Goal: Task Accomplishment & Management: Use online tool/utility

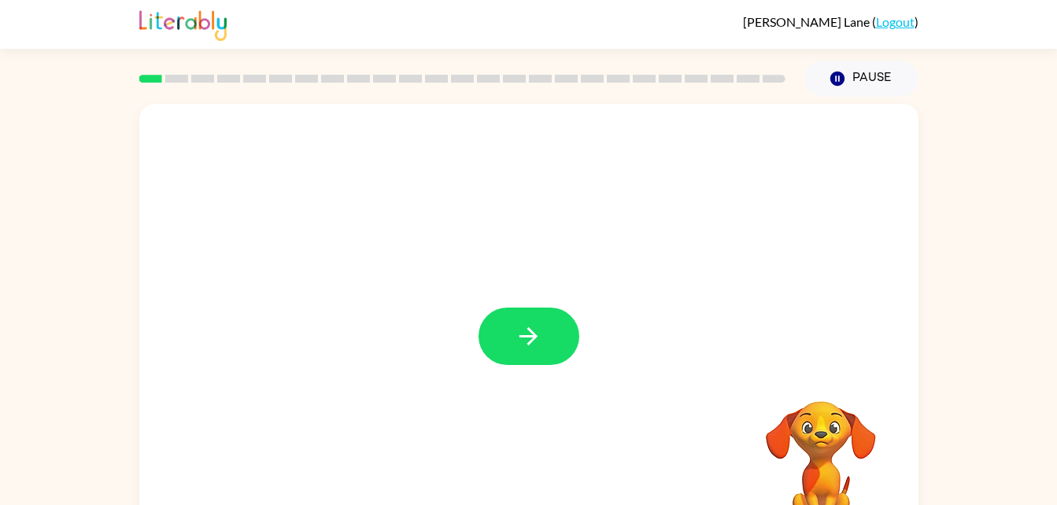
click at [512, 333] on button "button" at bounding box center [529, 336] width 101 height 57
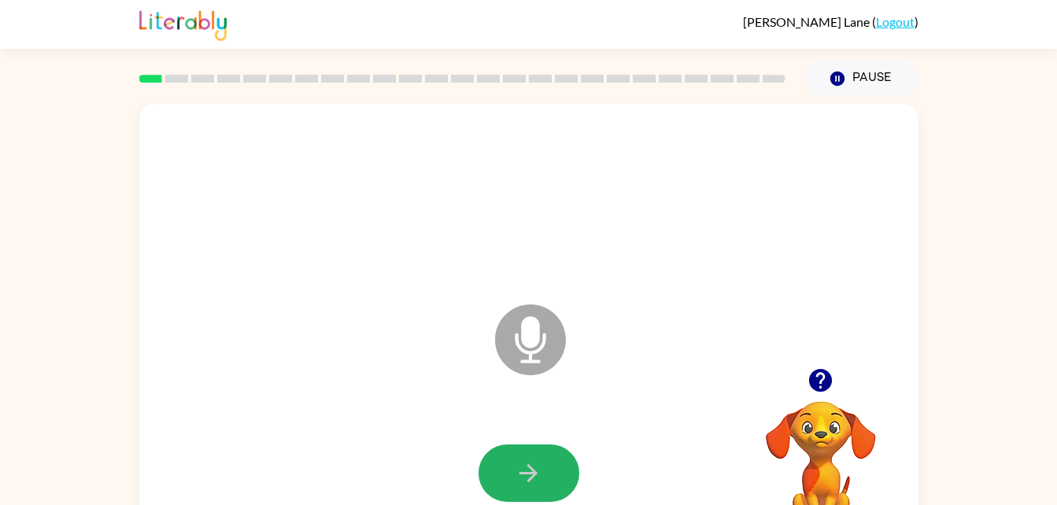
click at [527, 473] on icon "button" at bounding box center [528, 473] width 18 height 18
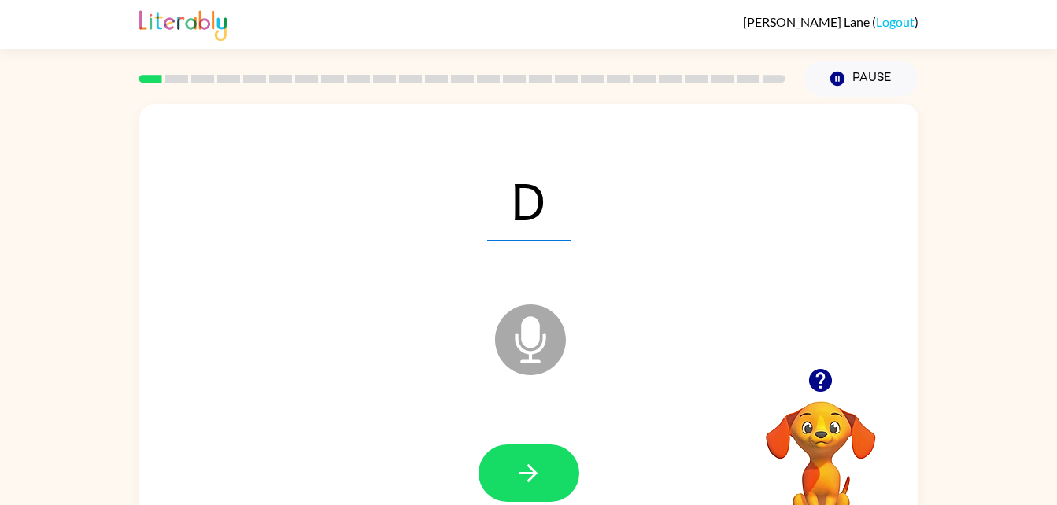
click at [527, 473] on icon "button" at bounding box center [528, 473] width 18 height 18
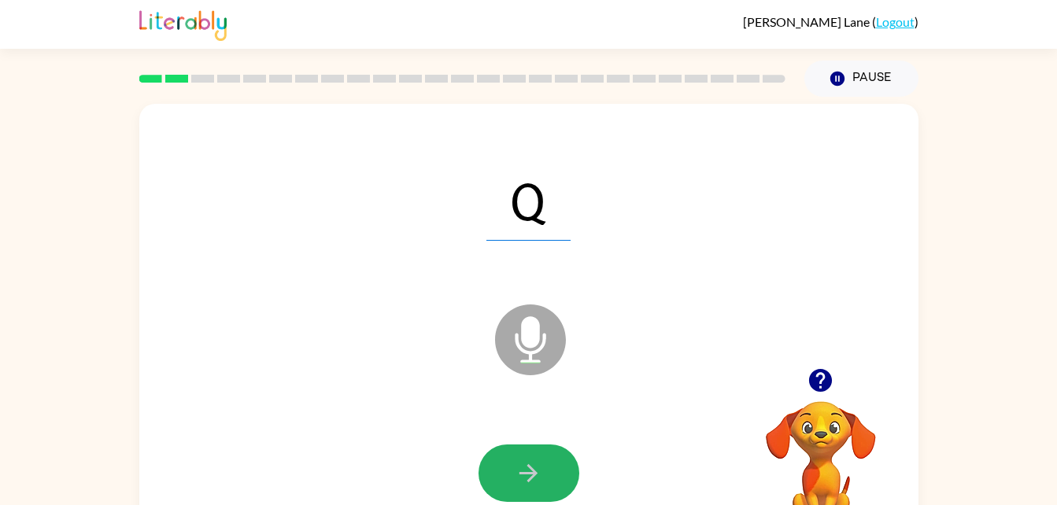
click at [527, 473] on icon "button" at bounding box center [528, 473] width 18 height 18
click at [527, 474] on icon "button" at bounding box center [528, 473] width 18 height 18
click at [530, 464] on icon "button" at bounding box center [529, 474] width 28 height 28
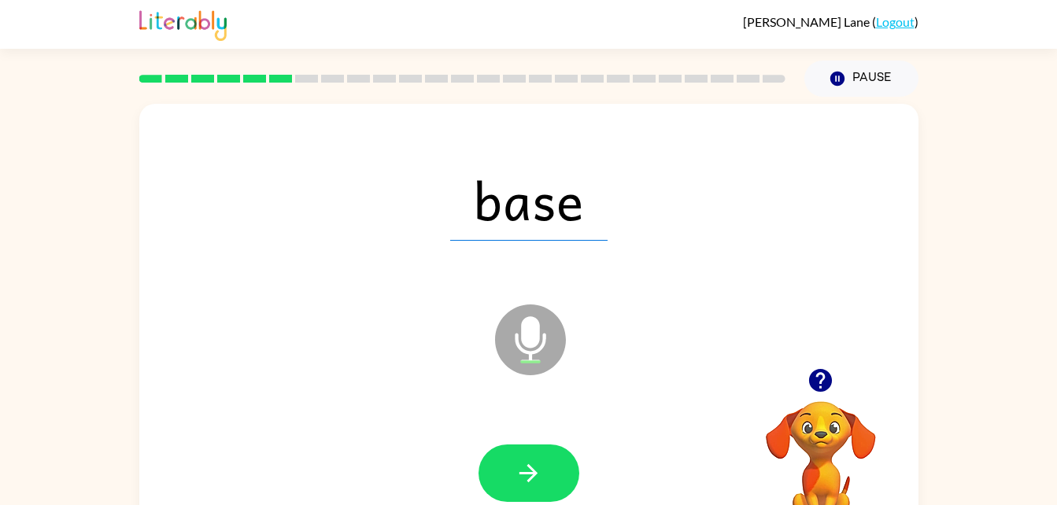
drag, startPoint x: 527, startPoint y: 468, endPoint x: 434, endPoint y: 397, distance: 117.0
click at [434, 397] on div "base Microphone The Microphone is here when it is your turn to talk" at bounding box center [528, 328] width 779 height 449
click at [530, 479] on icon "button" at bounding box center [528, 473] width 18 height 18
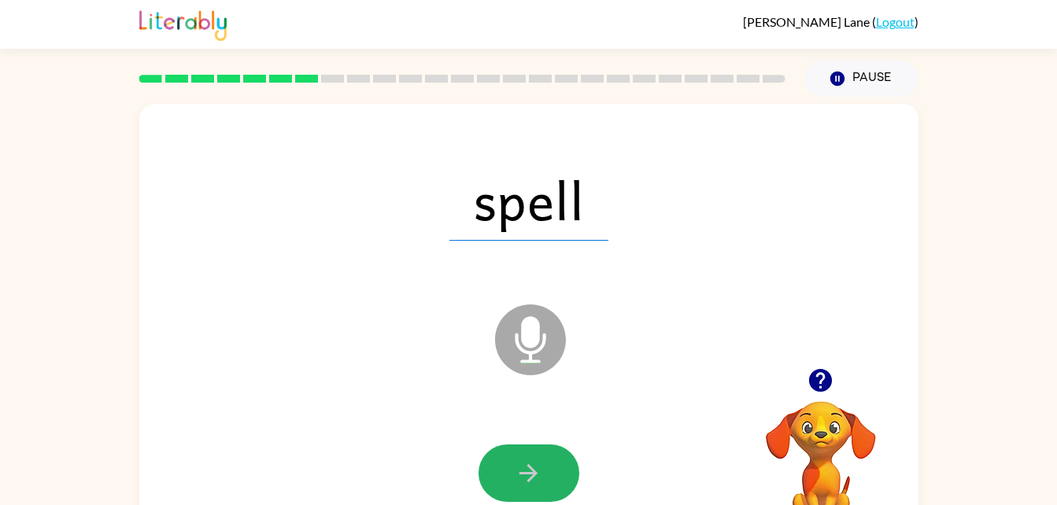
drag, startPoint x: 530, startPoint y: 479, endPoint x: 512, endPoint y: 476, distance: 18.3
click at [512, 476] on button "button" at bounding box center [529, 473] width 101 height 57
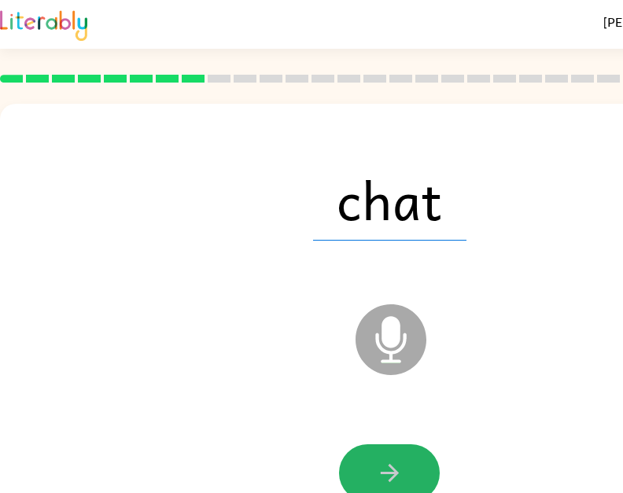
click at [423, 459] on button "button" at bounding box center [389, 473] width 101 height 57
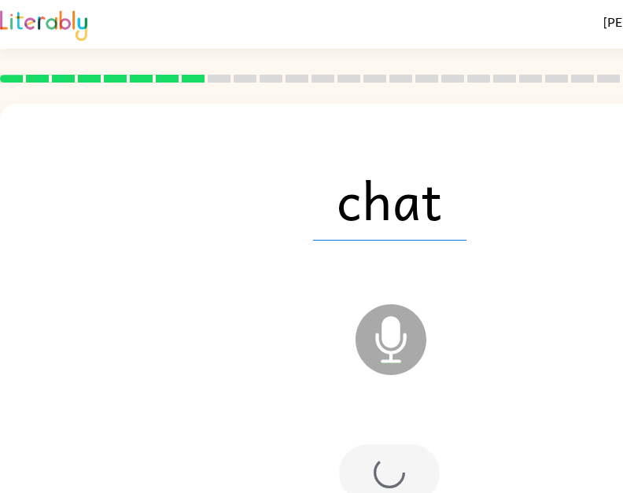
click at [407, 473] on div at bounding box center [389, 473] width 101 height 57
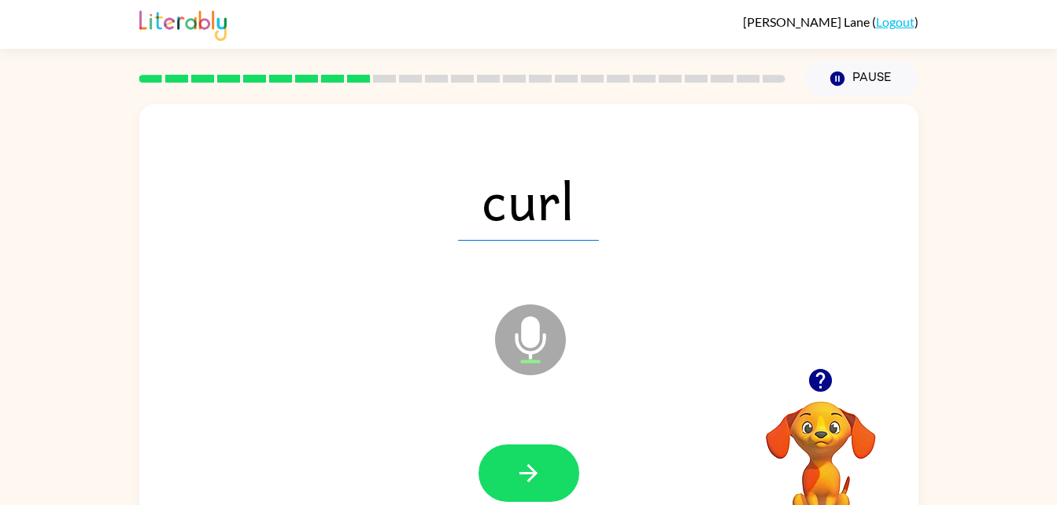
click at [535, 476] on icon "button" at bounding box center [529, 474] width 28 height 28
click at [560, 486] on button "button" at bounding box center [529, 473] width 101 height 57
click at [546, 484] on button "button" at bounding box center [529, 473] width 101 height 57
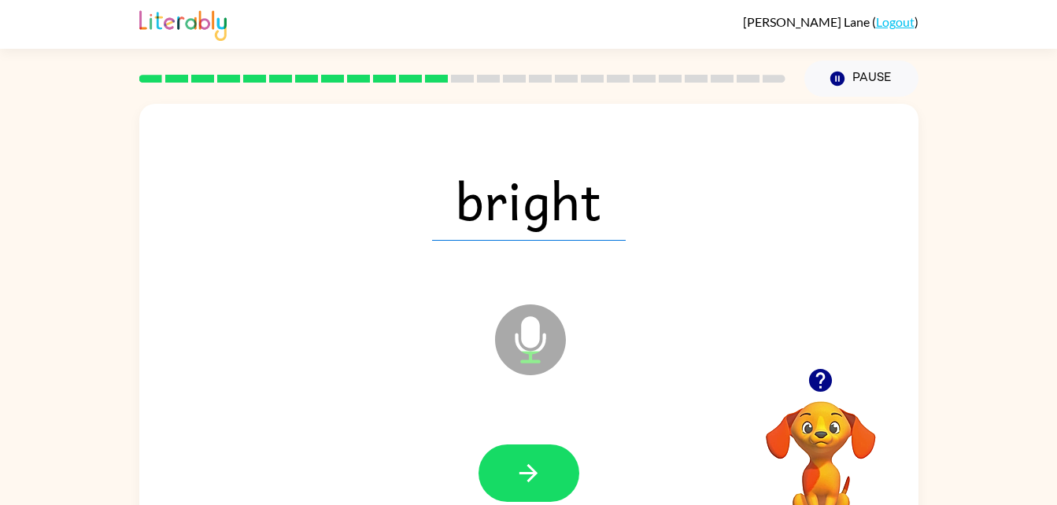
click at [548, 486] on button "button" at bounding box center [529, 473] width 101 height 57
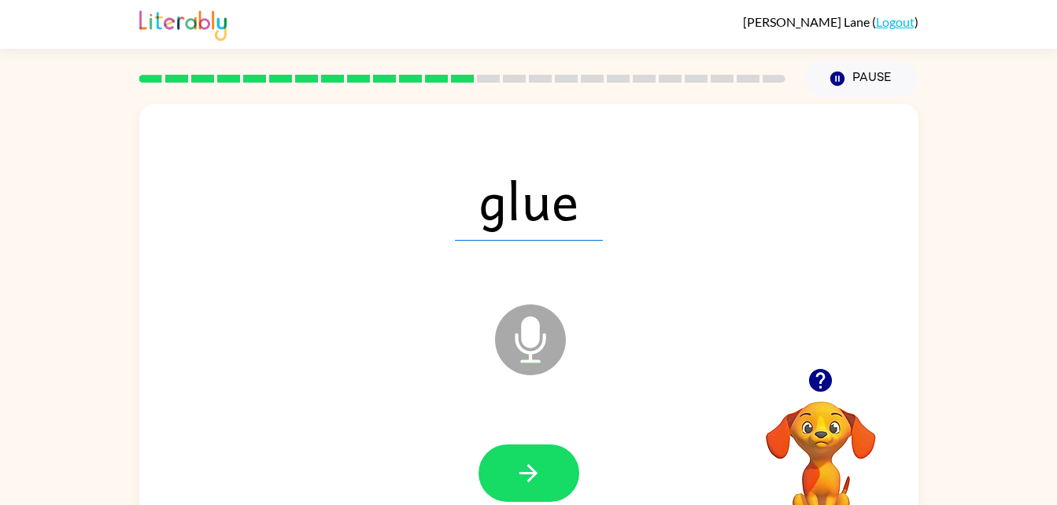
click at [549, 479] on button "button" at bounding box center [529, 473] width 101 height 57
click at [537, 498] on button "button" at bounding box center [529, 473] width 101 height 57
click at [551, 467] on button "button" at bounding box center [529, 473] width 101 height 57
click at [540, 493] on button "button" at bounding box center [529, 473] width 101 height 57
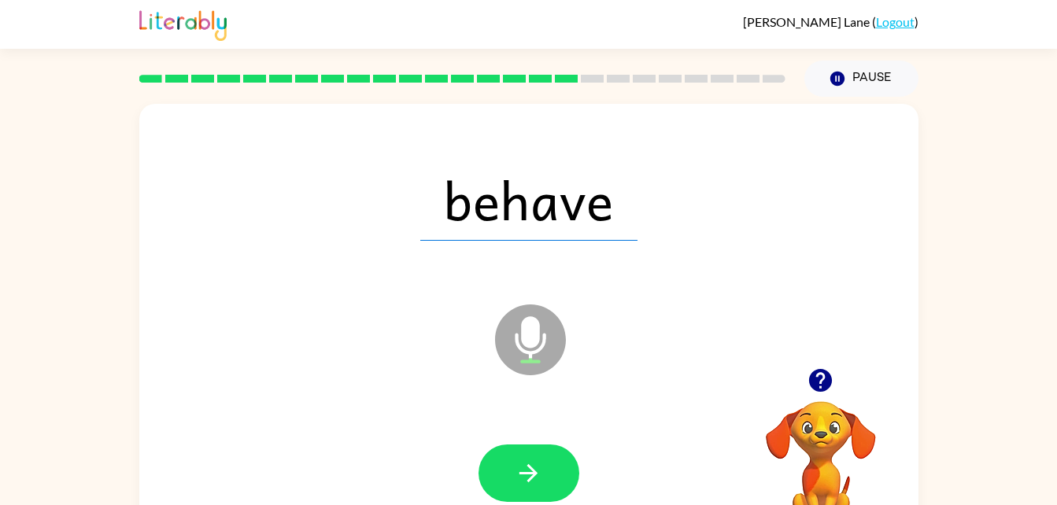
click at [548, 475] on button "button" at bounding box center [529, 473] width 101 height 57
click at [559, 481] on button "button" at bounding box center [529, 473] width 101 height 57
click at [565, 496] on button "button" at bounding box center [529, 473] width 101 height 57
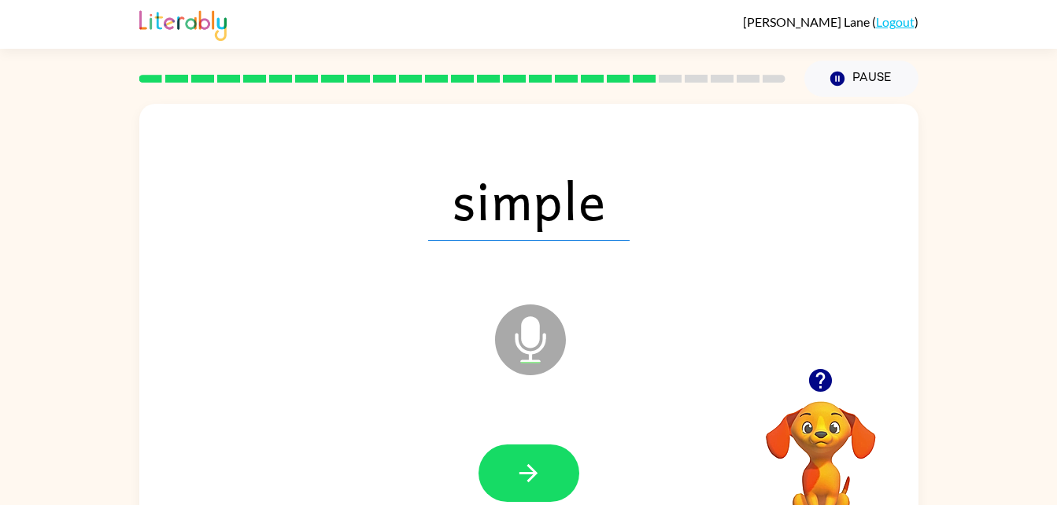
click at [542, 483] on button "button" at bounding box center [529, 473] width 101 height 57
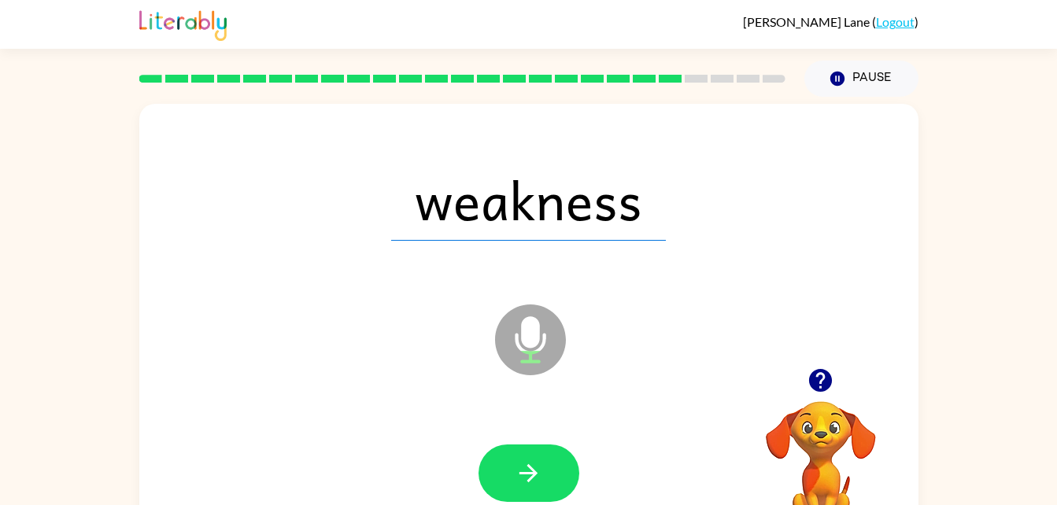
click at [533, 485] on icon "button" at bounding box center [529, 474] width 28 height 28
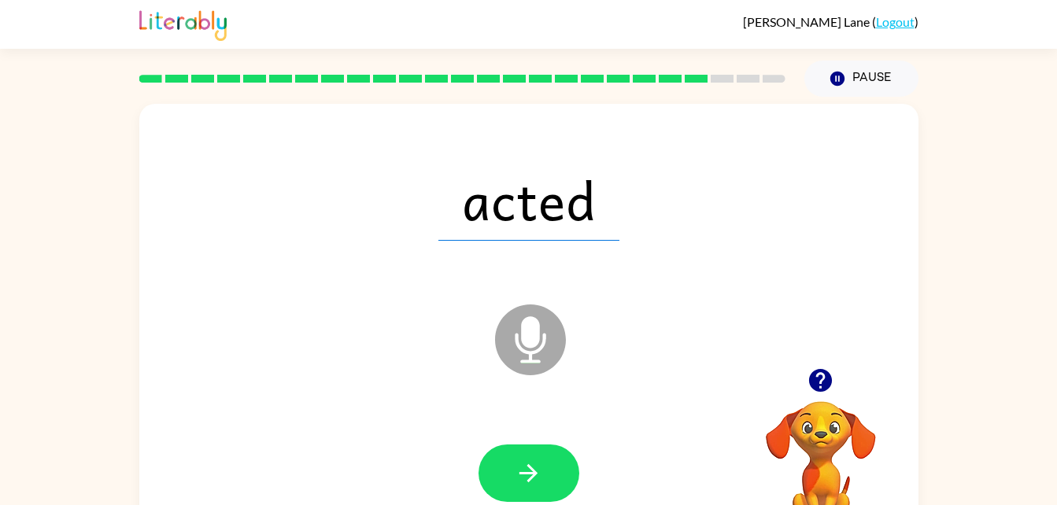
click at [530, 483] on icon "button" at bounding box center [529, 474] width 28 height 28
click at [553, 490] on button "button" at bounding box center [529, 473] width 101 height 57
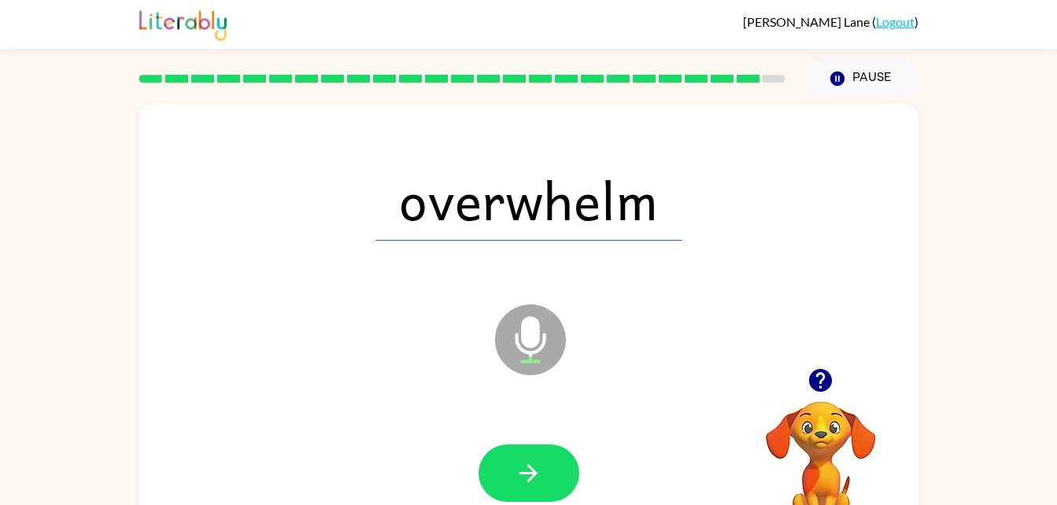
click at [541, 489] on button "button" at bounding box center [529, 473] width 101 height 57
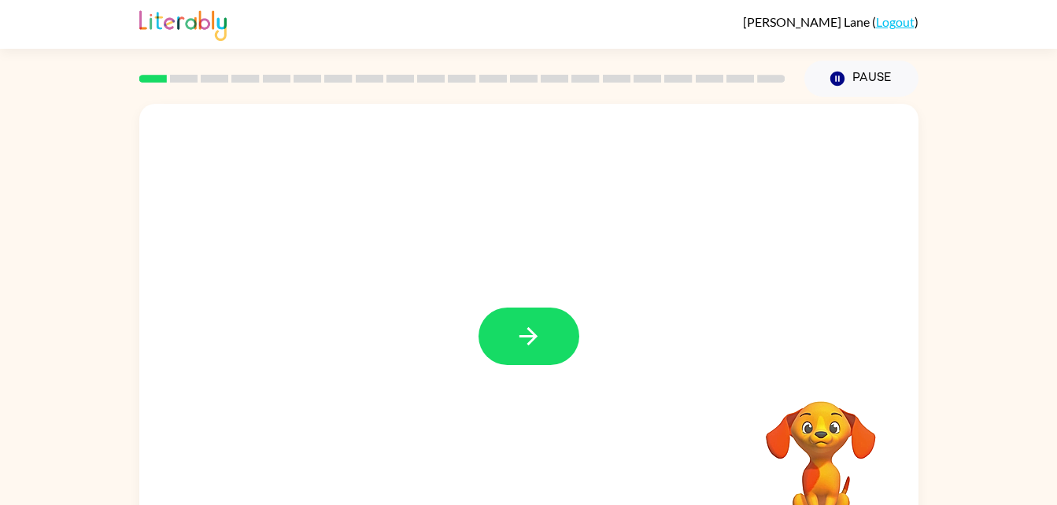
click at [510, 333] on button "button" at bounding box center [529, 336] width 101 height 57
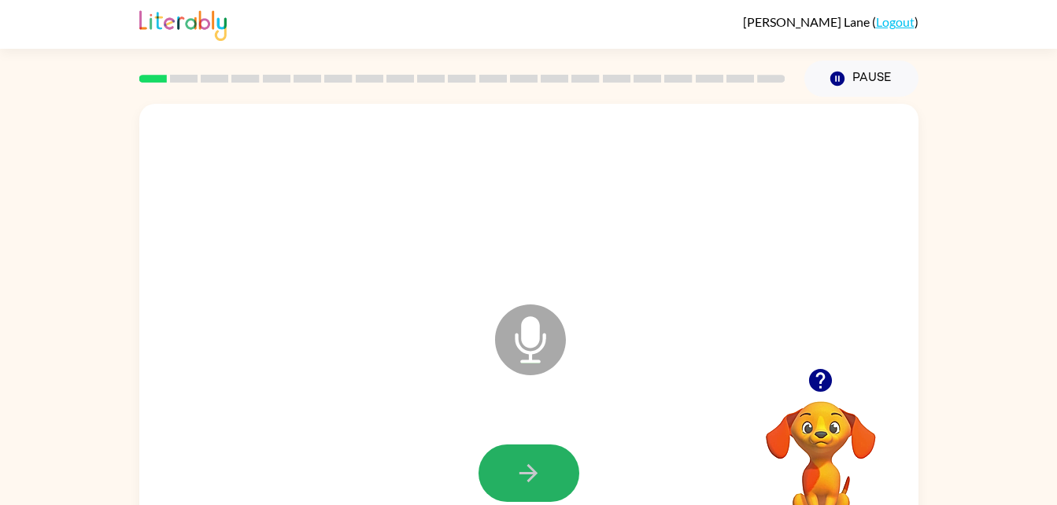
click at [541, 471] on icon "button" at bounding box center [529, 474] width 28 height 28
drag, startPoint x: 541, startPoint y: 471, endPoint x: 494, endPoint y: 461, distance: 48.3
click at [494, 461] on button "button" at bounding box center [529, 473] width 101 height 57
click at [543, 471] on button "button" at bounding box center [529, 473] width 101 height 57
drag, startPoint x: 543, startPoint y: 471, endPoint x: 506, endPoint y: 462, distance: 38.0
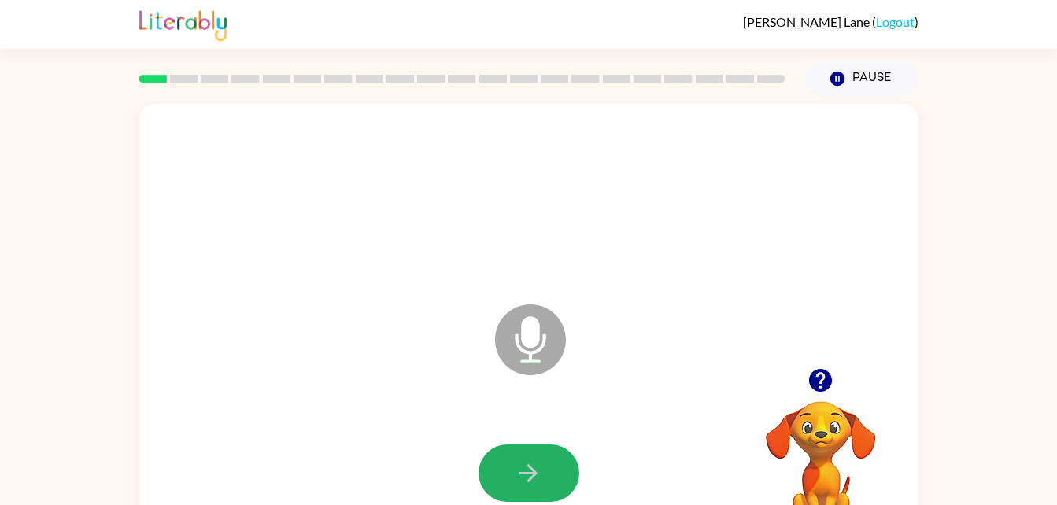
click at [506, 462] on button "button" at bounding box center [529, 473] width 101 height 57
click at [539, 476] on icon "button" at bounding box center [529, 474] width 28 height 28
click at [538, 479] on icon "button" at bounding box center [529, 474] width 28 height 28
drag, startPoint x: 538, startPoint y: 479, endPoint x: 508, endPoint y: 465, distance: 32.8
click at [508, 465] on button "button" at bounding box center [529, 473] width 101 height 57
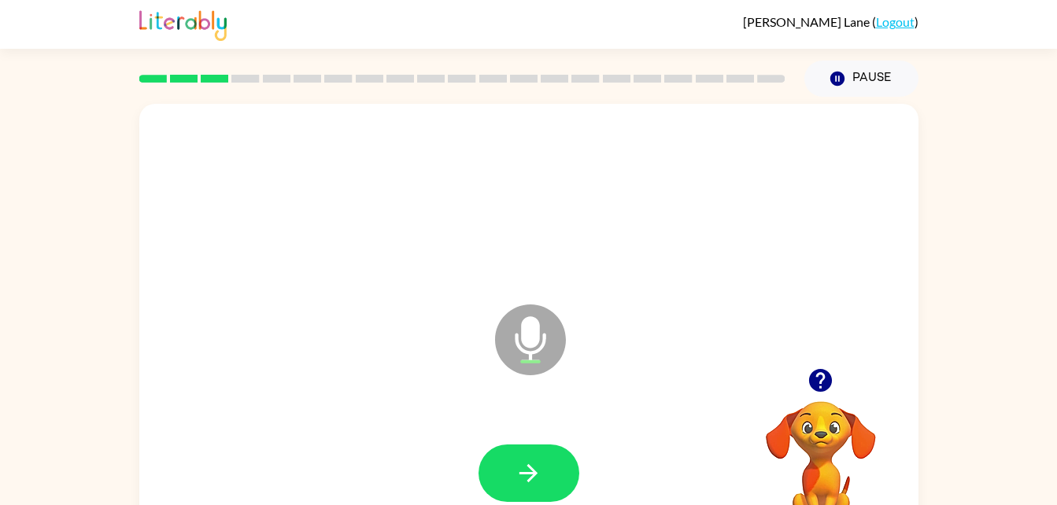
click at [530, 468] on icon "button" at bounding box center [528, 473] width 18 height 18
drag, startPoint x: 530, startPoint y: 468, endPoint x: 508, endPoint y: 471, distance: 22.2
click at [508, 471] on button "button" at bounding box center [529, 473] width 101 height 57
drag, startPoint x: 534, startPoint y: 472, endPoint x: 519, endPoint y: 471, distance: 15.8
click at [519, 471] on icon "button" at bounding box center [529, 474] width 28 height 28
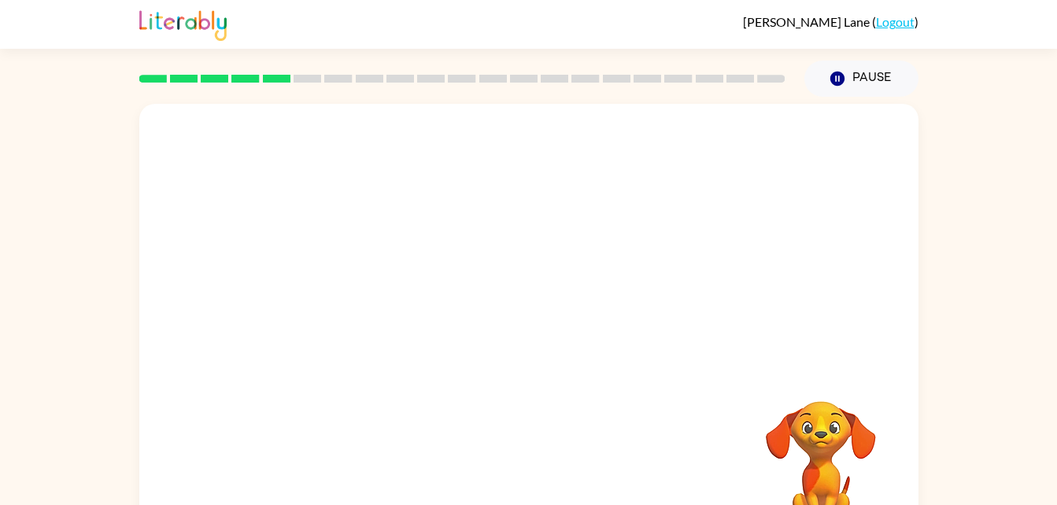
click at [649, 247] on div at bounding box center [528, 236] width 779 height 264
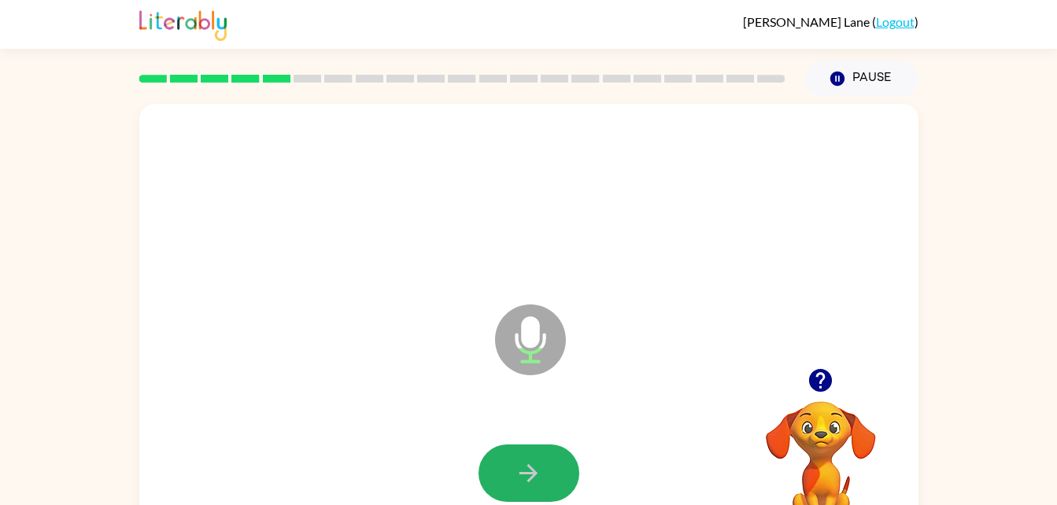
click at [530, 472] on icon "button" at bounding box center [528, 473] width 18 height 18
drag, startPoint x: 530, startPoint y: 472, endPoint x: 488, endPoint y: 470, distance: 41.8
click at [488, 470] on button "button" at bounding box center [529, 473] width 101 height 57
click at [536, 478] on icon "button" at bounding box center [529, 474] width 28 height 28
drag, startPoint x: 536, startPoint y: 478, endPoint x: 517, endPoint y: 472, distance: 19.7
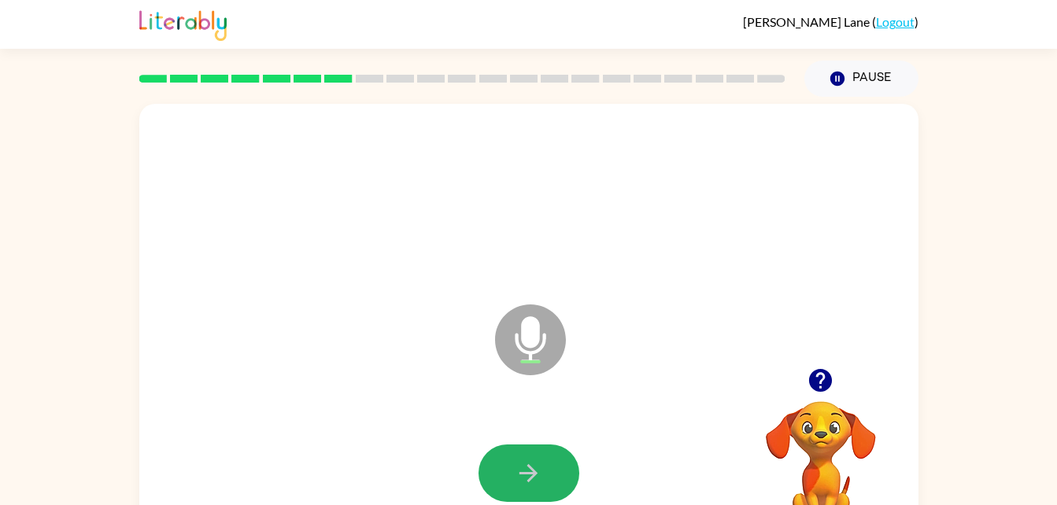
click at [517, 472] on icon "button" at bounding box center [529, 474] width 28 height 28
click at [537, 470] on icon "button" at bounding box center [529, 474] width 28 height 28
drag, startPoint x: 537, startPoint y: 470, endPoint x: 501, endPoint y: 464, distance: 35.8
click at [501, 464] on button "button" at bounding box center [529, 473] width 101 height 57
click at [528, 474] on icon "button" at bounding box center [528, 473] width 18 height 18
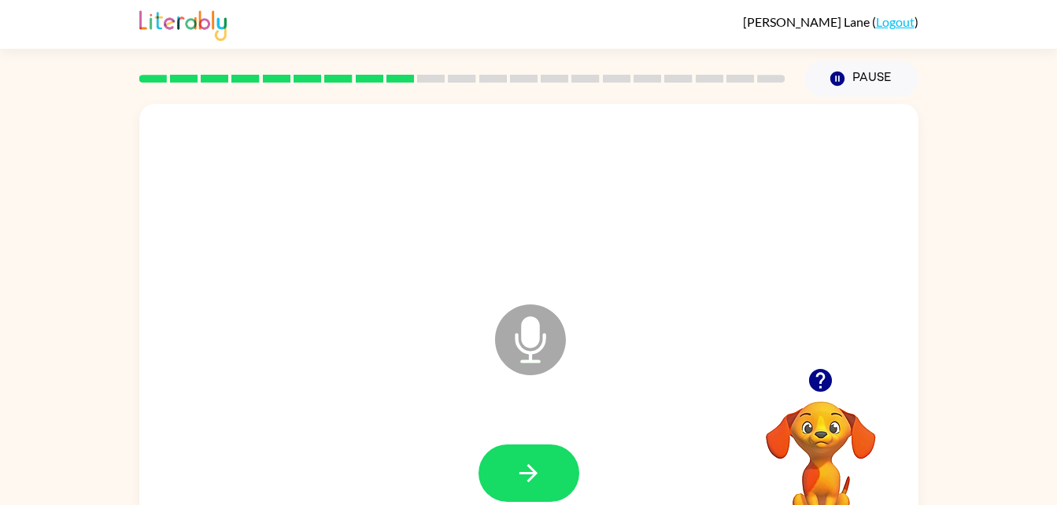
drag, startPoint x: 528, startPoint y: 474, endPoint x: 498, endPoint y: 460, distance: 32.8
click at [498, 460] on button "button" at bounding box center [529, 473] width 101 height 57
click at [503, 463] on button "button" at bounding box center [529, 473] width 101 height 57
drag, startPoint x: 503, startPoint y: 463, endPoint x: 506, endPoint y: 480, distance: 17.6
click at [506, 480] on button "button" at bounding box center [529, 473] width 101 height 57
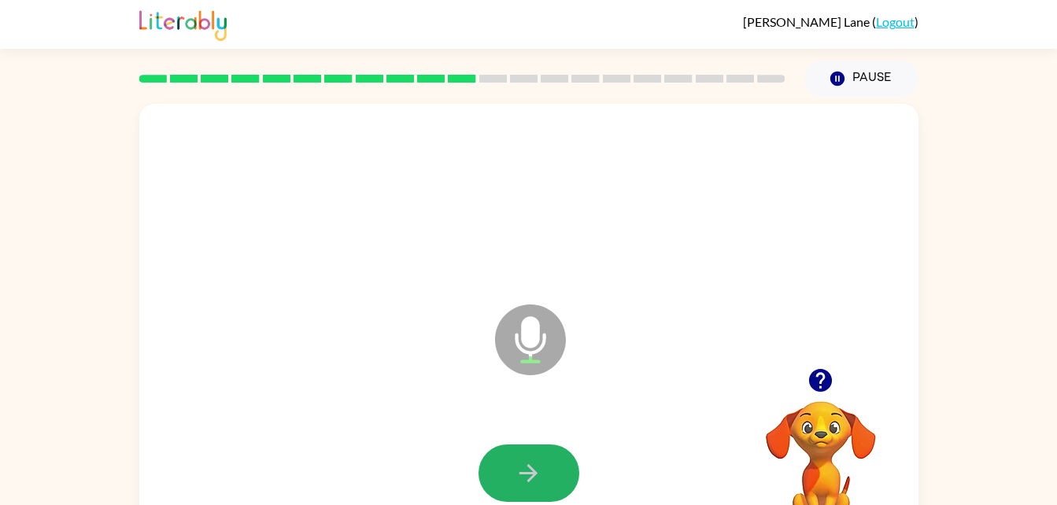
click at [515, 476] on icon "button" at bounding box center [529, 474] width 28 height 28
drag, startPoint x: 515, startPoint y: 476, endPoint x: 498, endPoint y: 474, distance: 16.7
click at [498, 474] on button "button" at bounding box center [529, 473] width 101 height 57
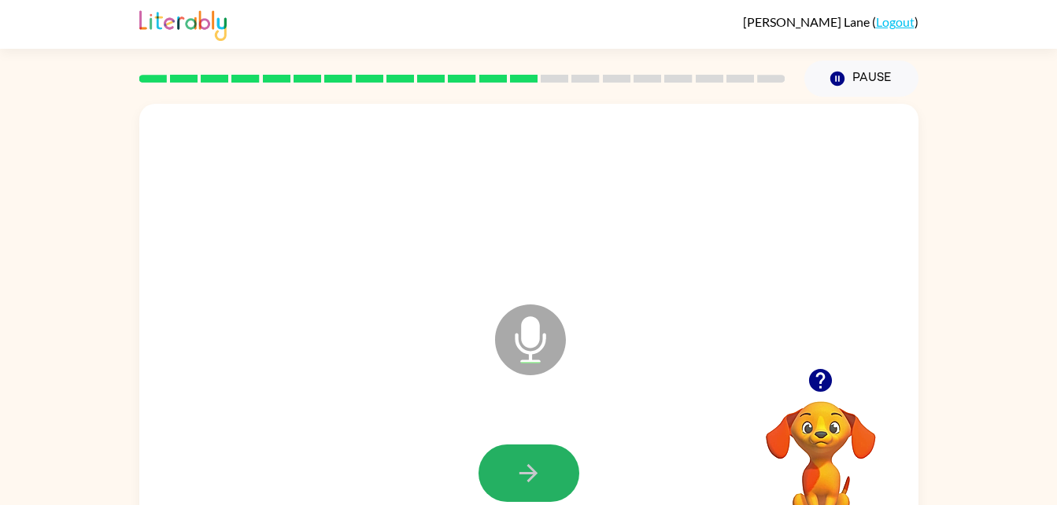
click at [498, 474] on button "button" at bounding box center [529, 473] width 101 height 57
drag, startPoint x: 498, startPoint y: 474, endPoint x: 505, endPoint y: 480, distance: 9.5
click at [505, 480] on button "button" at bounding box center [529, 473] width 101 height 57
drag, startPoint x: 505, startPoint y: 480, endPoint x: 488, endPoint y: 483, distance: 17.6
click at [488, 483] on button "button" at bounding box center [529, 473] width 101 height 57
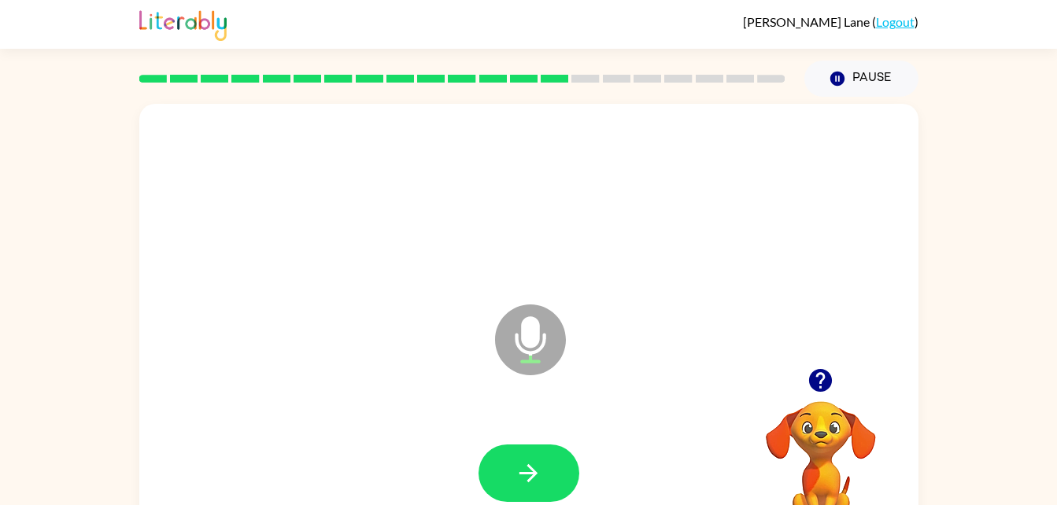
click at [493, 463] on button "button" at bounding box center [529, 473] width 101 height 57
click at [490, 468] on button "button" at bounding box center [529, 473] width 101 height 57
click at [499, 479] on button "button" at bounding box center [529, 473] width 101 height 57
drag, startPoint x: 499, startPoint y: 479, endPoint x: 490, endPoint y: 479, distance: 8.7
click at [490, 479] on button "button" at bounding box center [529, 473] width 101 height 57
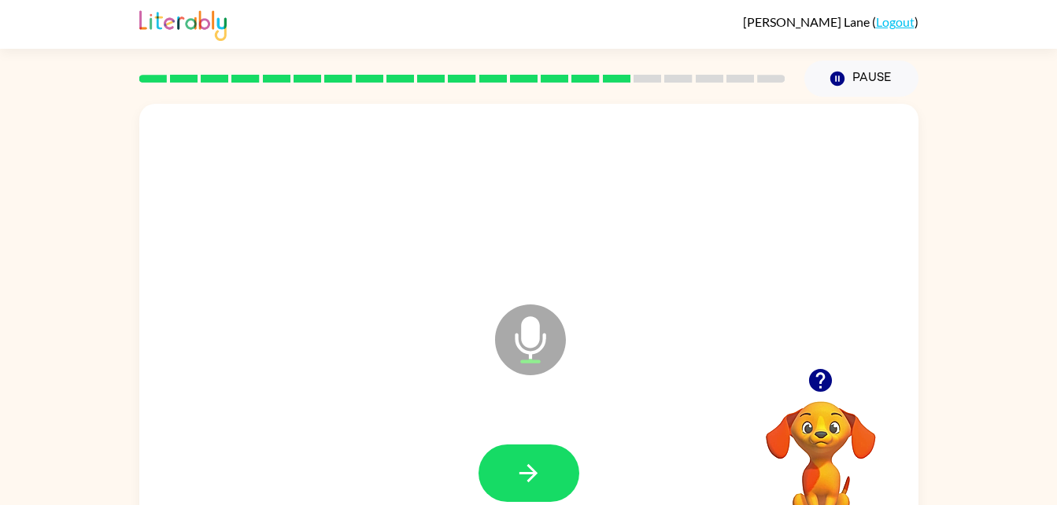
click at [544, 470] on button "button" at bounding box center [529, 473] width 101 height 57
drag, startPoint x: 545, startPoint y: 470, endPoint x: 526, endPoint y: 474, distance: 20.1
click at [526, 474] on icon "button" at bounding box center [528, 473] width 18 height 18
drag, startPoint x: 526, startPoint y: 474, endPoint x: 509, endPoint y: 472, distance: 16.6
click at [509, 472] on button "button" at bounding box center [529, 473] width 101 height 57
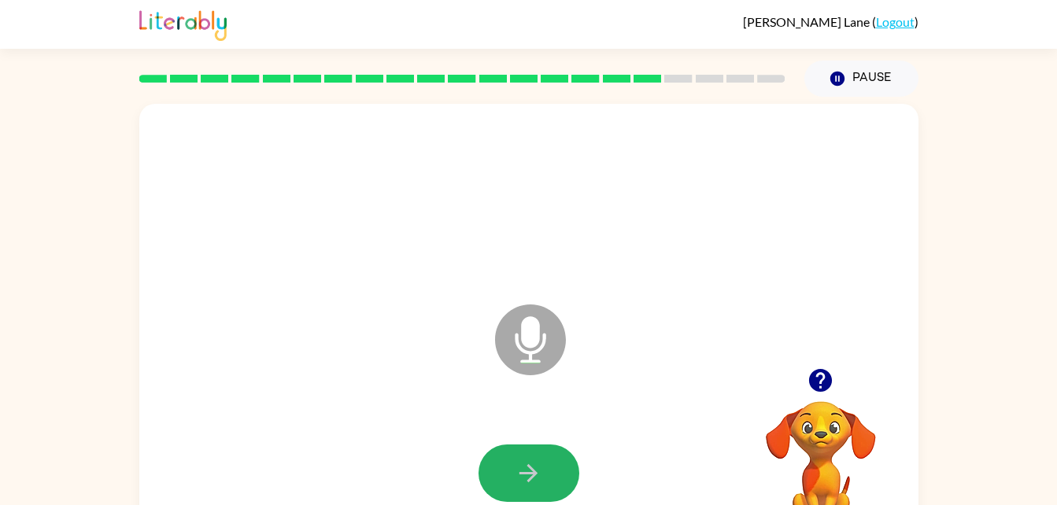
drag, startPoint x: 509, startPoint y: 472, endPoint x: 479, endPoint y: 477, distance: 31.1
click at [479, 477] on button "button" at bounding box center [529, 473] width 101 height 57
click at [526, 471] on icon "button" at bounding box center [529, 474] width 28 height 28
click at [521, 475] on icon "button" at bounding box center [529, 474] width 28 height 28
drag, startPoint x: 521, startPoint y: 475, endPoint x: 497, endPoint y: 469, distance: 25.2
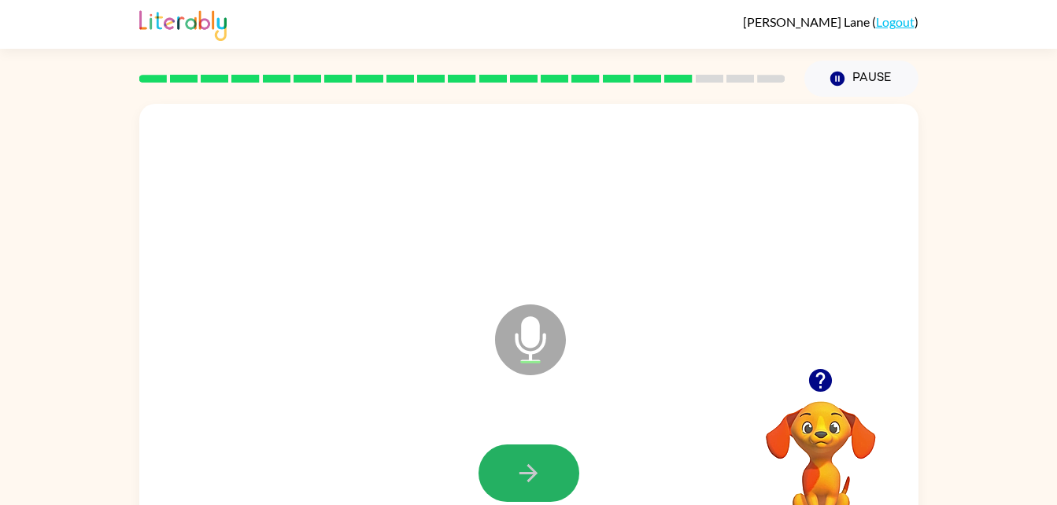
click at [497, 469] on button "button" at bounding box center [529, 473] width 101 height 57
click at [495, 475] on button "button" at bounding box center [529, 473] width 101 height 57
drag, startPoint x: 493, startPoint y: 475, endPoint x: 481, endPoint y: 471, distance: 13.0
click at [481, 471] on button "button" at bounding box center [529, 473] width 101 height 57
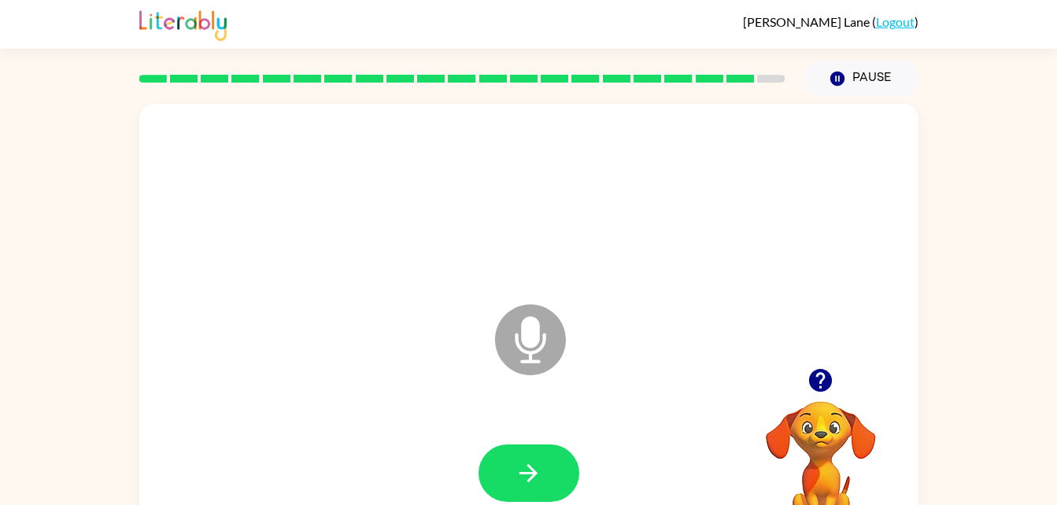
drag, startPoint x: 482, startPoint y: 471, endPoint x: 483, endPoint y: 480, distance: 8.7
click at [483, 480] on button "button" at bounding box center [529, 473] width 101 height 57
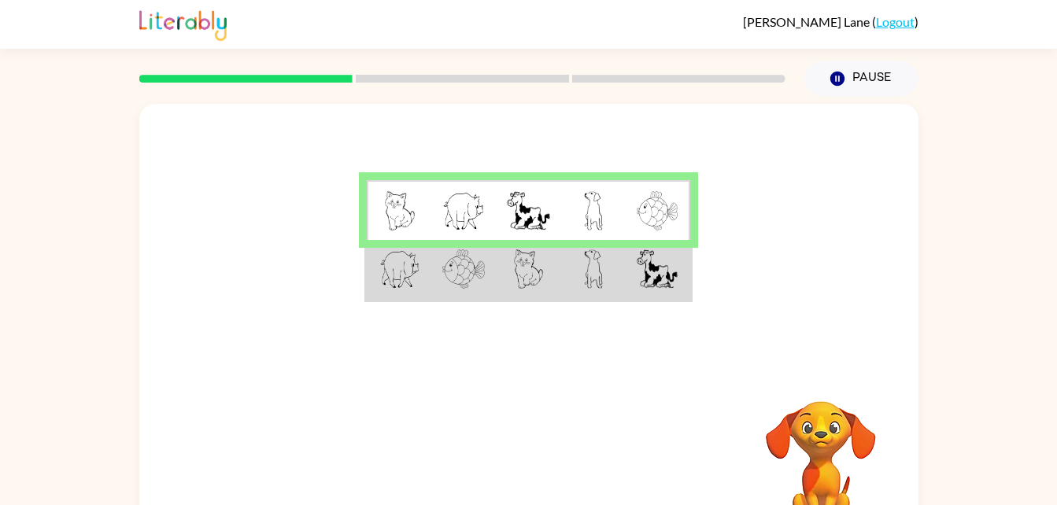
click at [436, 274] on td at bounding box center [463, 270] width 65 height 61
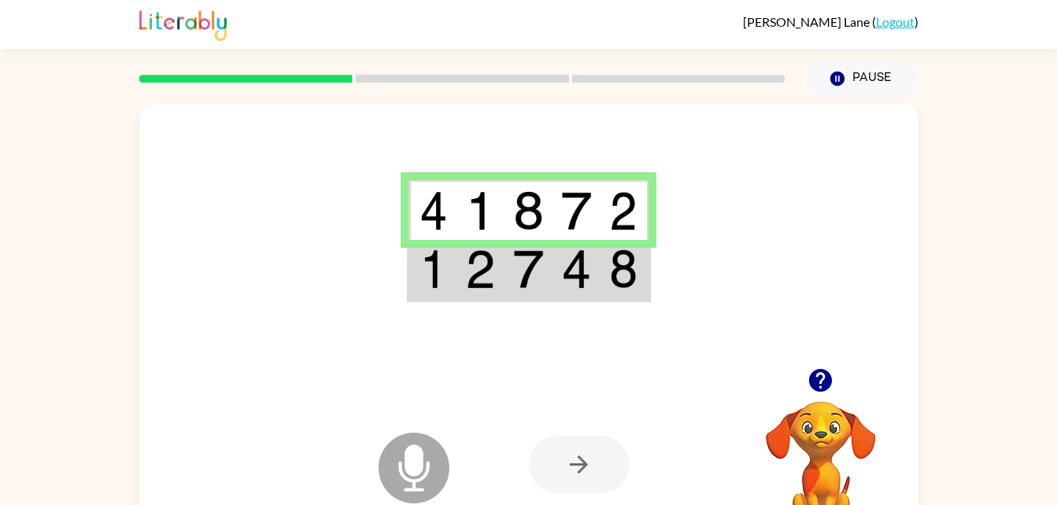
click at [527, 281] on img at bounding box center [528, 268] width 30 height 39
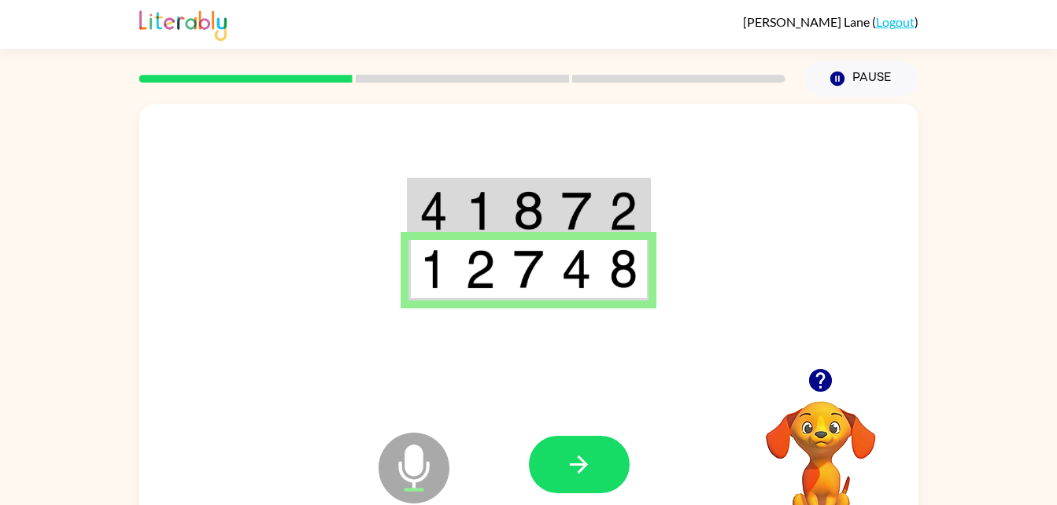
click at [573, 481] on button "button" at bounding box center [579, 464] width 101 height 57
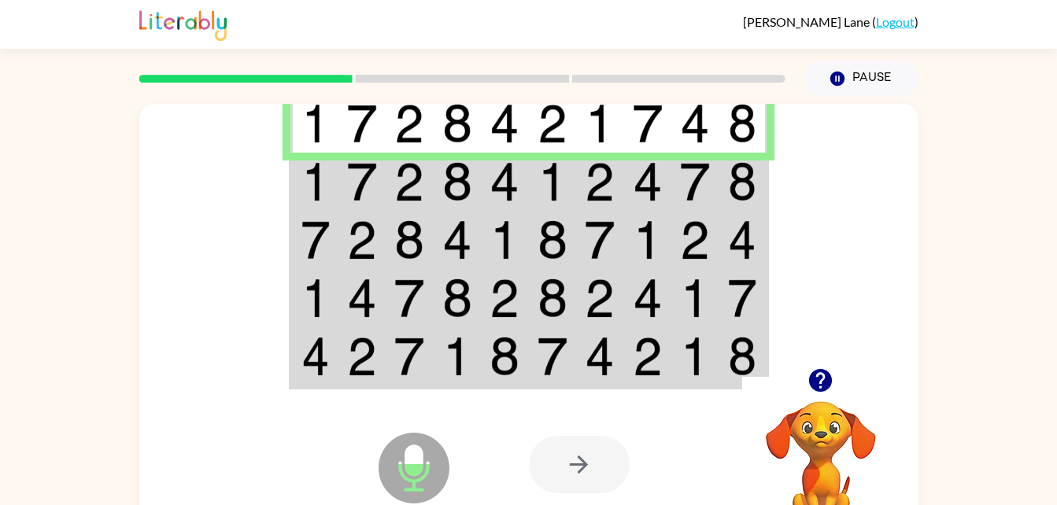
click at [342, 190] on td at bounding box center [362, 182] width 48 height 58
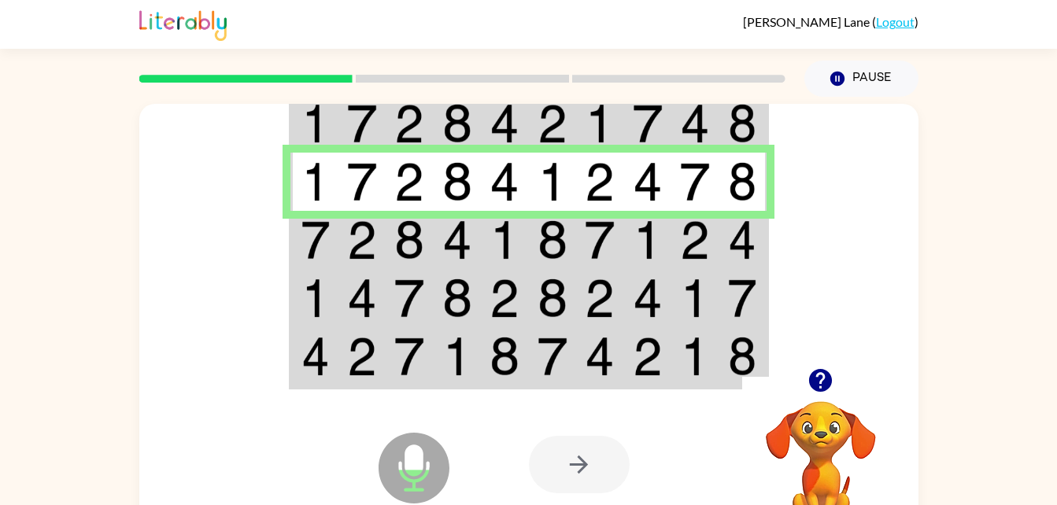
click at [341, 235] on td at bounding box center [362, 240] width 48 height 58
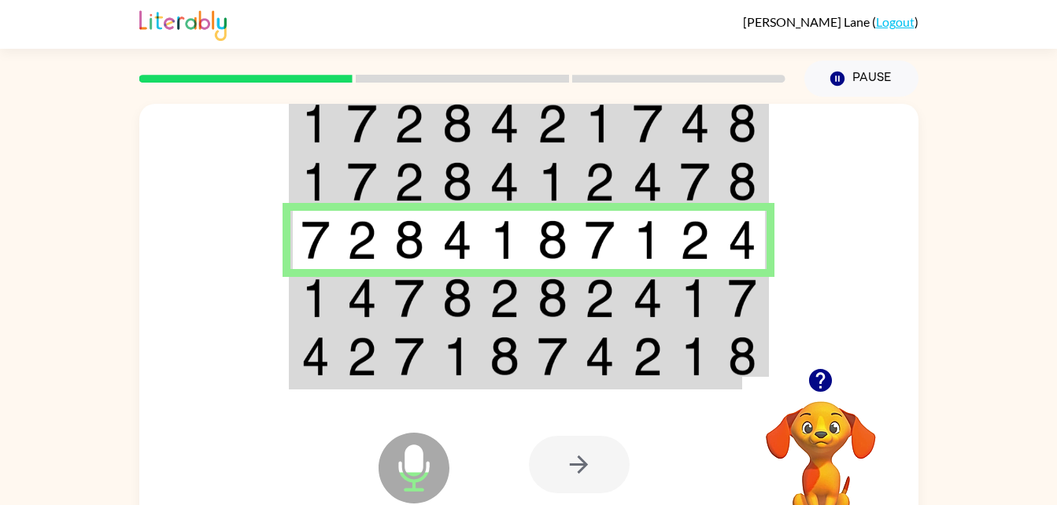
click at [340, 305] on td at bounding box center [362, 298] width 48 height 58
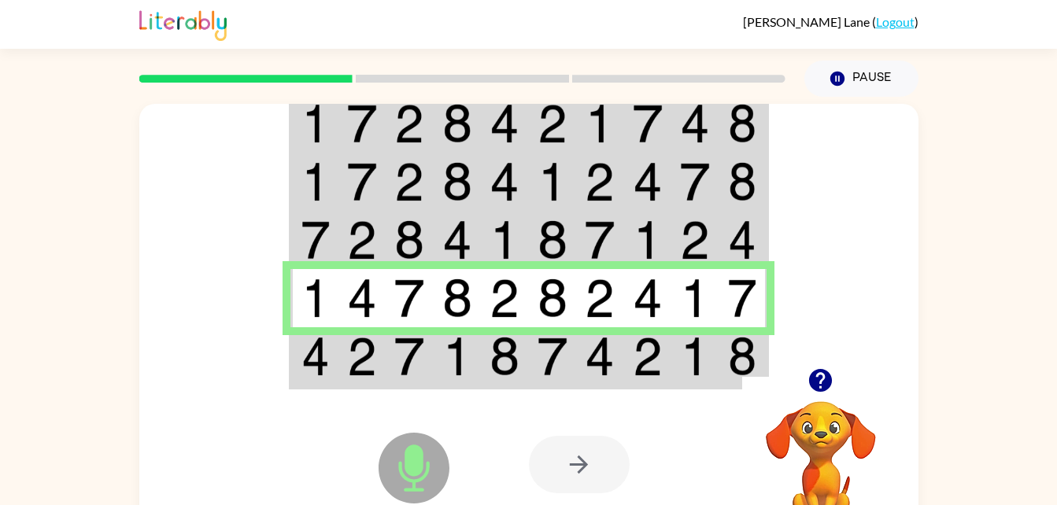
click at [332, 349] on td at bounding box center [314, 357] width 48 height 61
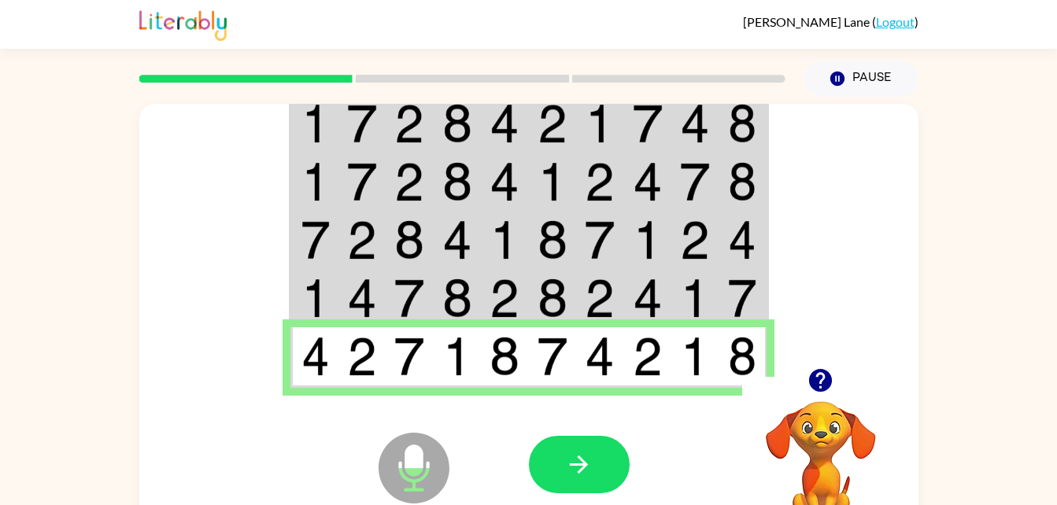
click at [568, 486] on button "button" at bounding box center [579, 464] width 101 height 57
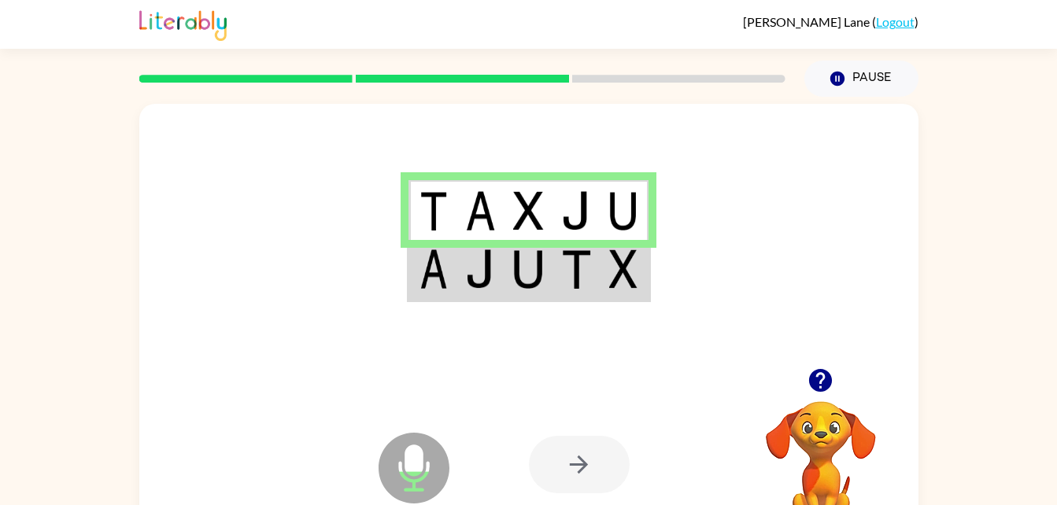
click at [466, 284] on img at bounding box center [480, 268] width 30 height 39
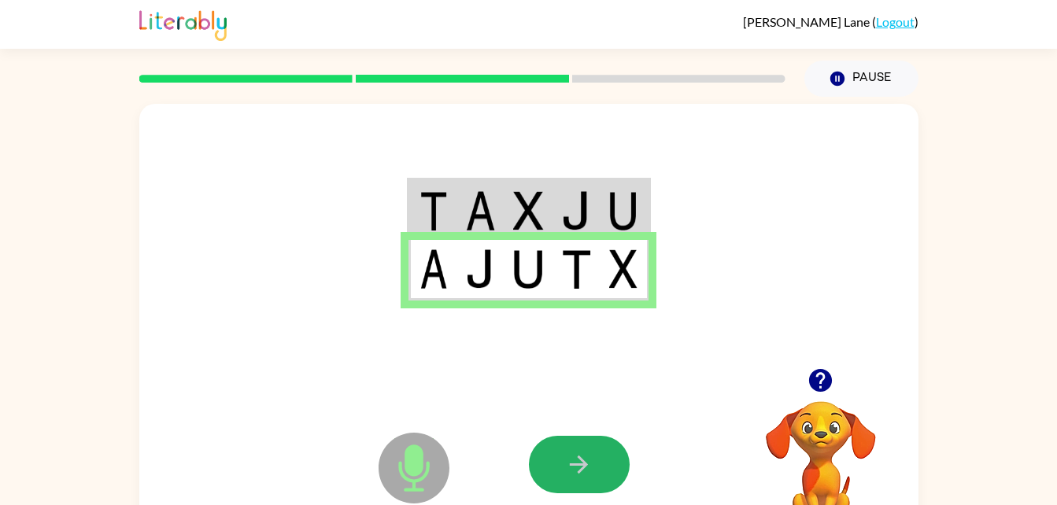
click at [575, 476] on icon "button" at bounding box center [579, 465] width 28 height 28
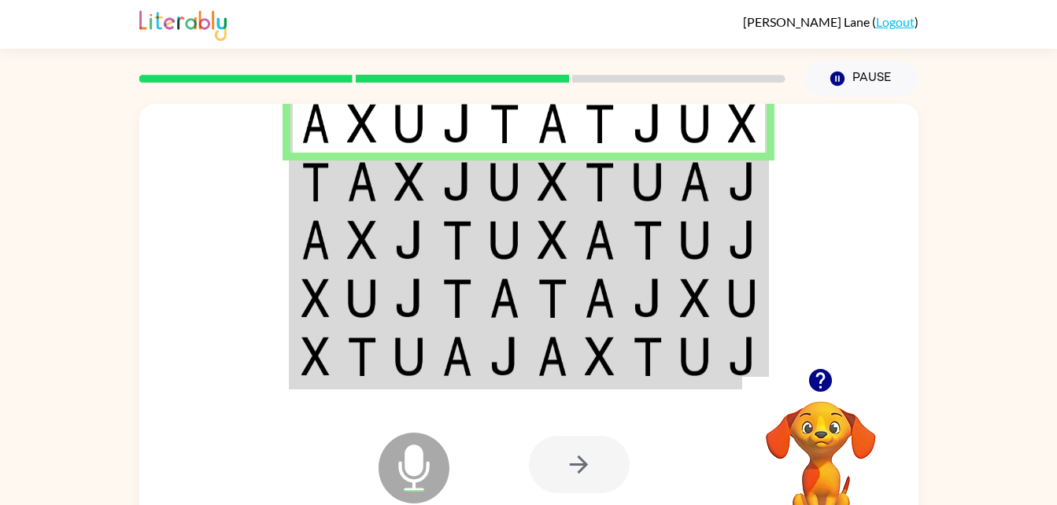
click at [519, 174] on img at bounding box center [505, 181] width 30 height 39
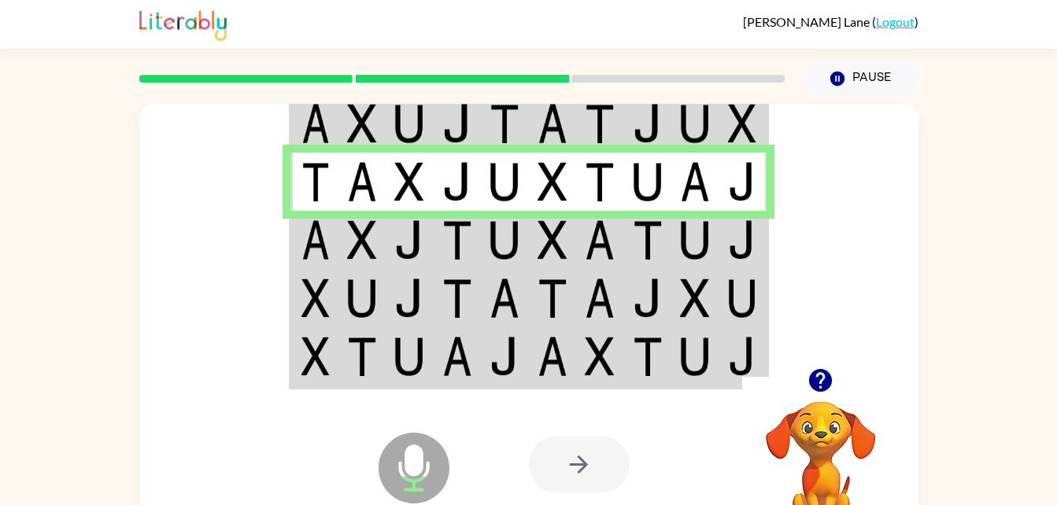
click at [435, 238] on td at bounding box center [458, 240] width 48 height 58
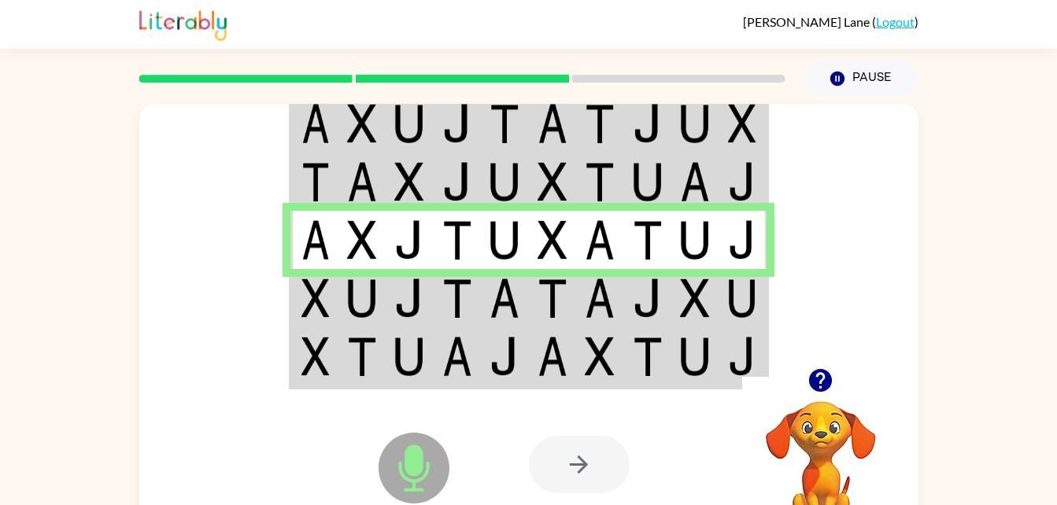
click at [414, 300] on img at bounding box center [409, 298] width 30 height 39
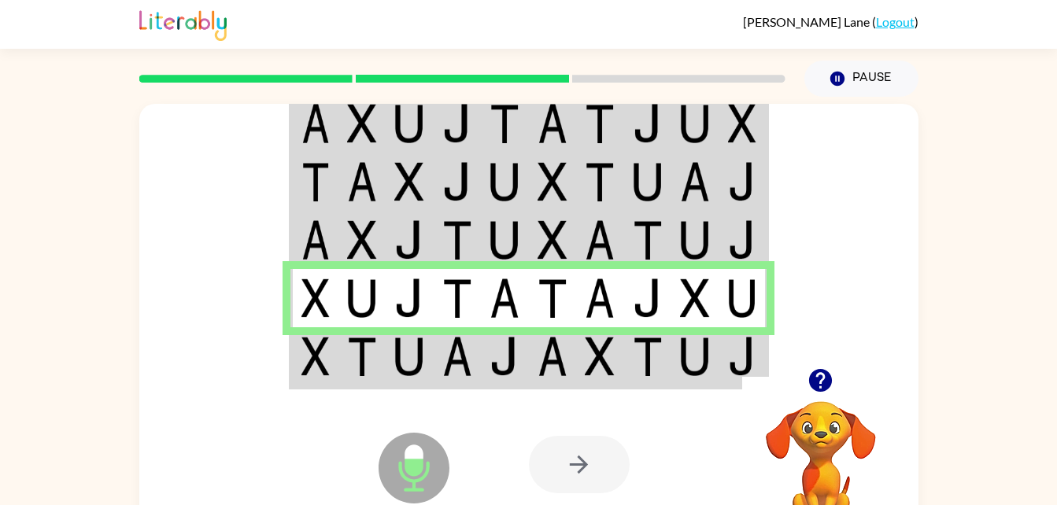
click at [401, 353] on img at bounding box center [409, 356] width 30 height 39
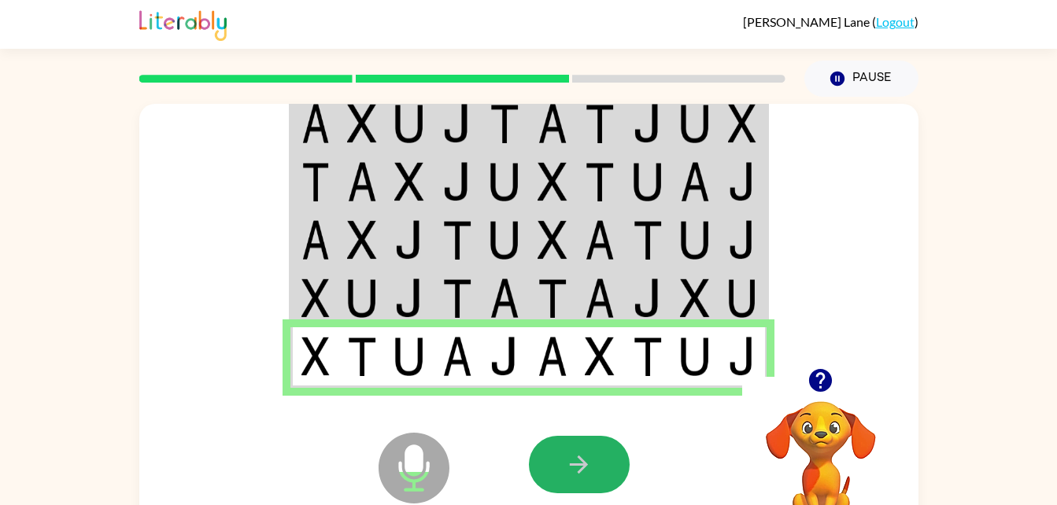
click at [573, 472] on icon "button" at bounding box center [579, 465] width 28 height 28
